Goal: Task Accomplishment & Management: Complete application form

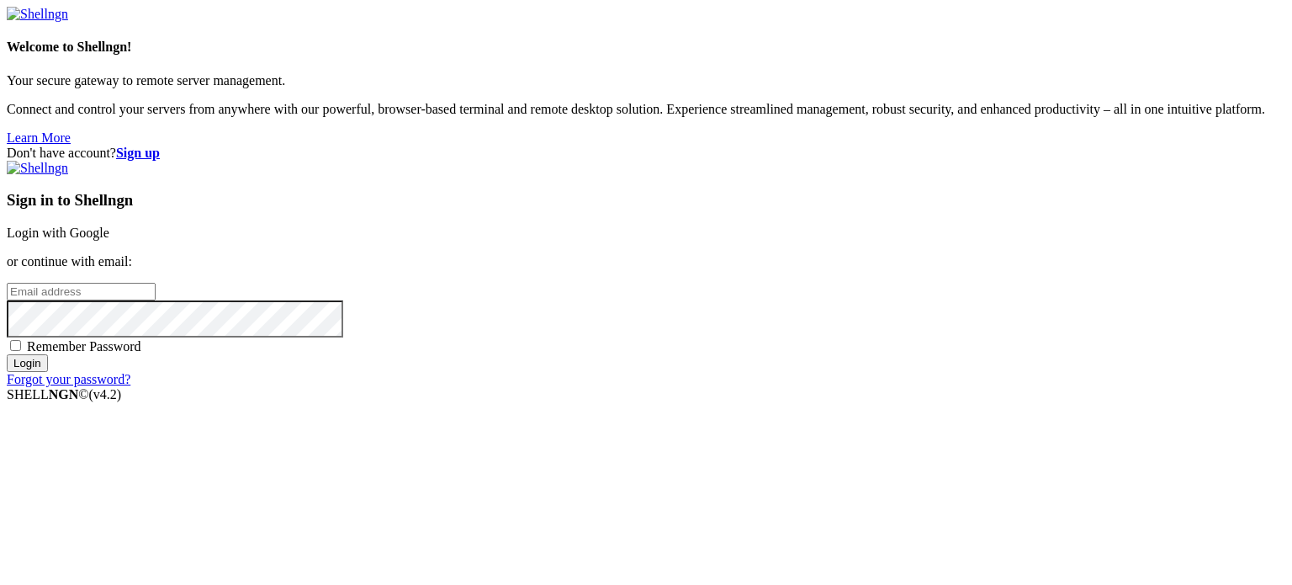
click at [156, 283] on input "email" at bounding box center [81, 292] width 149 height 18
type input "s"
paste input "[EMAIL_ADDRESS][DOMAIN_NAME]"
type input "[EMAIL_ADDRESS][DOMAIN_NAME]"
click at [7, 354] on input "Login" at bounding box center [27, 363] width 41 height 18
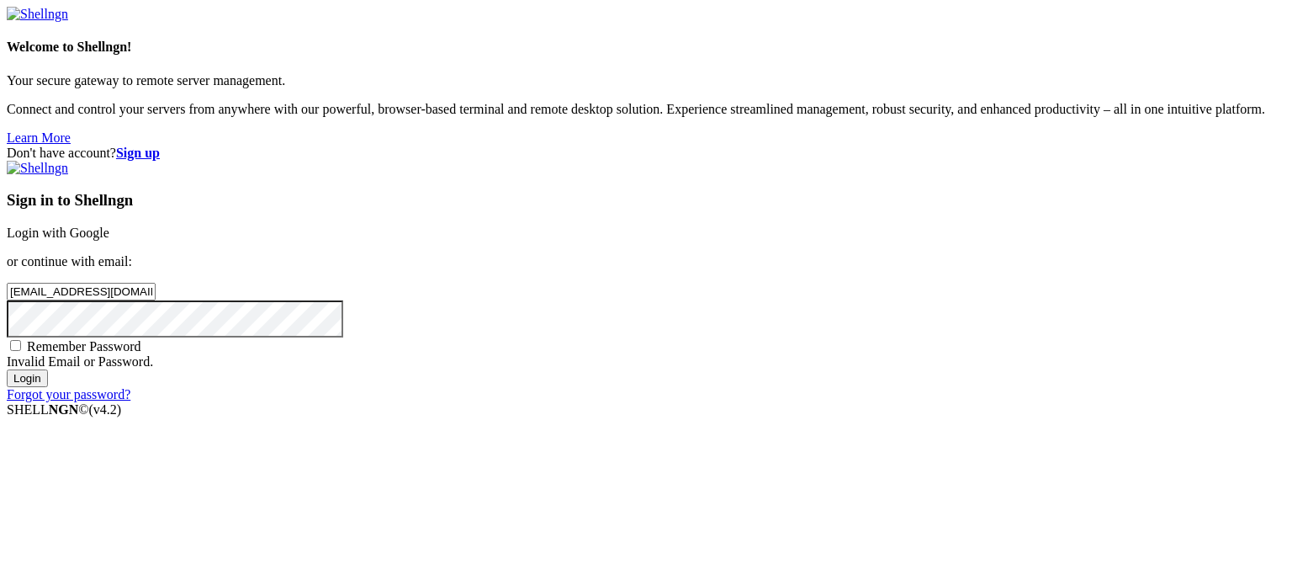
click at [160, 146] on strong "Sign up" at bounding box center [138, 153] width 44 height 14
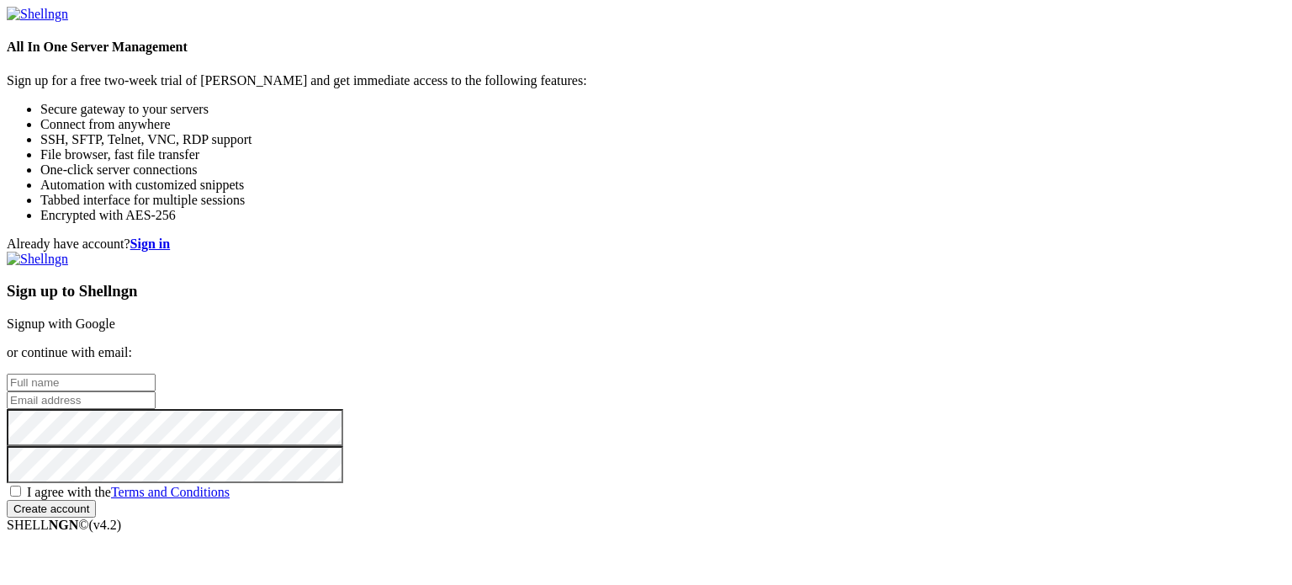
click at [156, 374] on input "text" at bounding box center [81, 383] width 149 height 18
type input "[PERSON_NAME]"
paste input "[EMAIL_ADDRESS][DOMAIN_NAME]"
type input "[EMAIL_ADDRESS][DOMAIN_NAME]"
click at [96, 500] on input "Create account" at bounding box center [51, 509] width 89 height 18
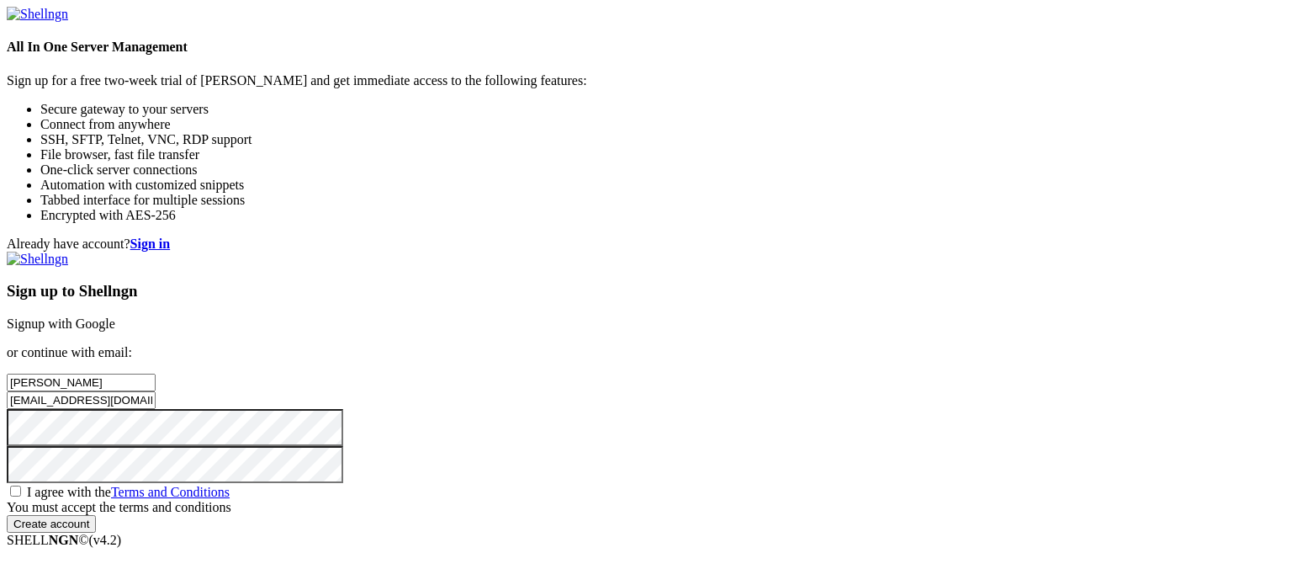
click at [230, 485] on span "I agree with the Terms and Conditions" at bounding box center [128, 492] width 203 height 14
click at [21, 485] on input "I agree with the Terms and Conditions" at bounding box center [15, 490] width 11 height 11
checkbox input "true"
click at [96, 517] on input "Create account" at bounding box center [51, 509] width 89 height 18
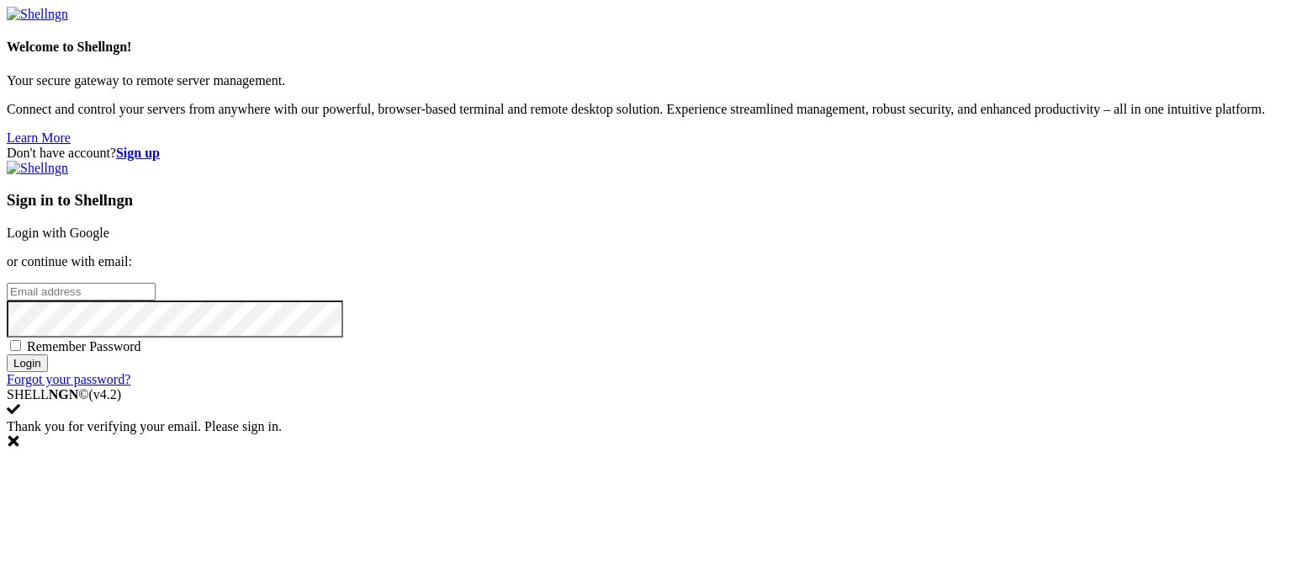
click at [156, 283] on input "email" at bounding box center [81, 292] width 149 height 18
paste input "[EMAIL_ADDRESS][DOMAIN_NAME]"
type input "[EMAIL_ADDRESS][DOMAIN_NAME]"
click at [7, 354] on input "Login" at bounding box center [27, 363] width 41 height 18
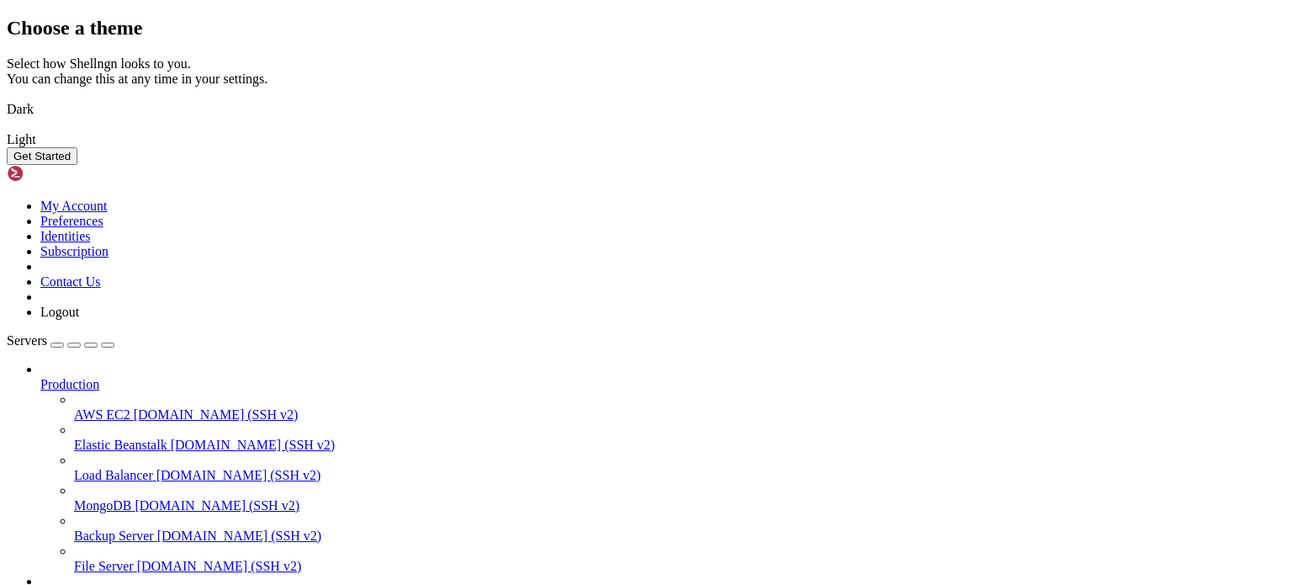
click at [77, 165] on button "Get Started" at bounding box center [42, 156] width 71 height 18
